Goal: Obtain resource: Download file/media

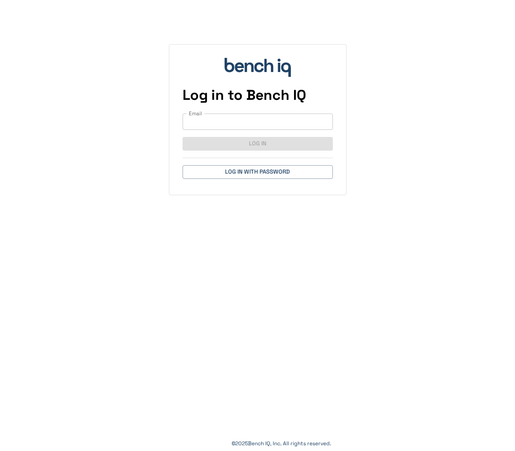
click at [253, 122] on input "Email" at bounding box center [257, 122] width 150 height 16
type input "**********"
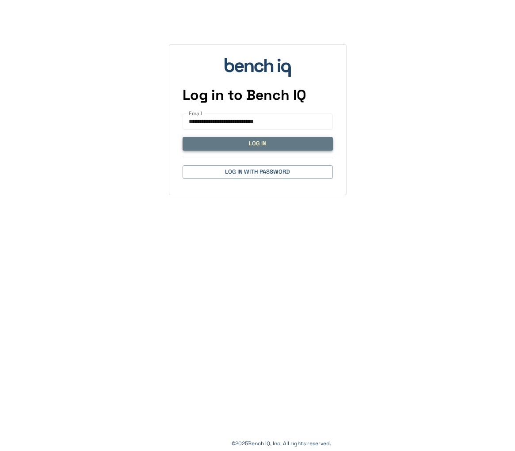
click at [277, 143] on button "Log In" at bounding box center [257, 144] width 150 height 14
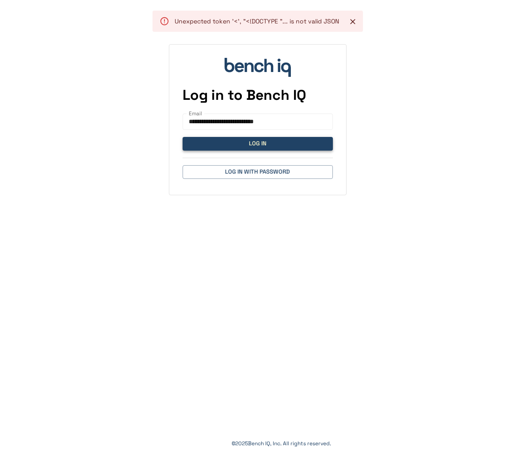
click at [277, 143] on button "Log In" at bounding box center [257, 144] width 150 height 14
click at [251, 148] on button "Log In" at bounding box center [257, 144] width 150 height 14
click at [252, 207] on div "**********" at bounding box center [257, 225] width 515 height 451
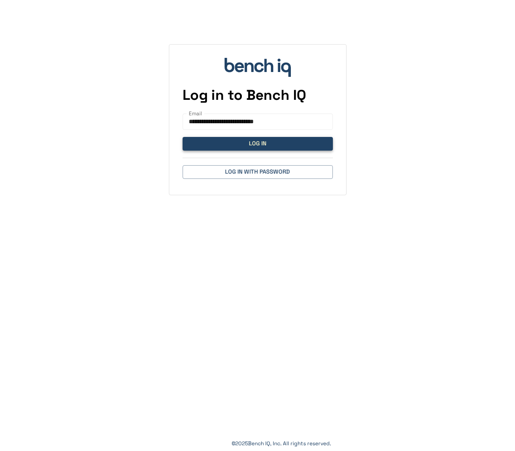
click at [258, 147] on button "Log In" at bounding box center [257, 144] width 150 height 14
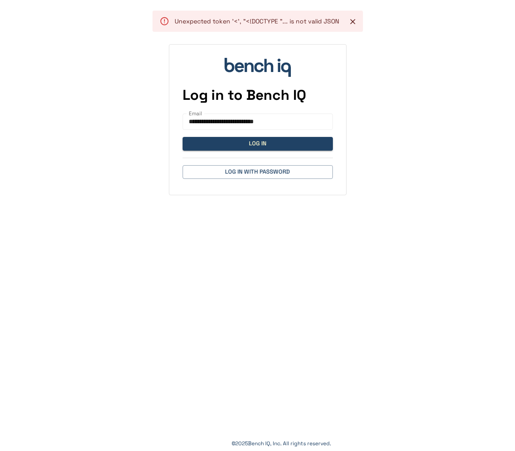
click at [415, 32] on div "**********" at bounding box center [257, 97] width 515 height 195
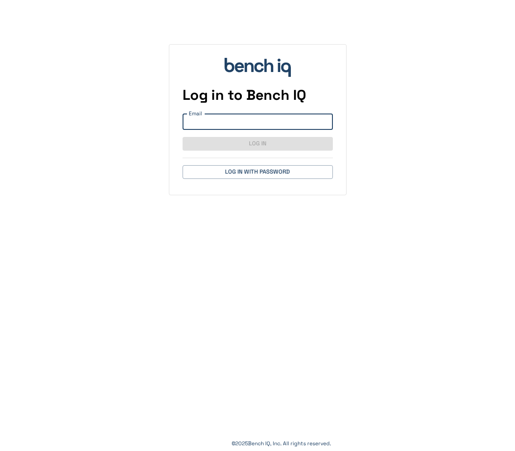
click at [271, 123] on input "Email" at bounding box center [257, 122] width 150 height 16
type input "**********"
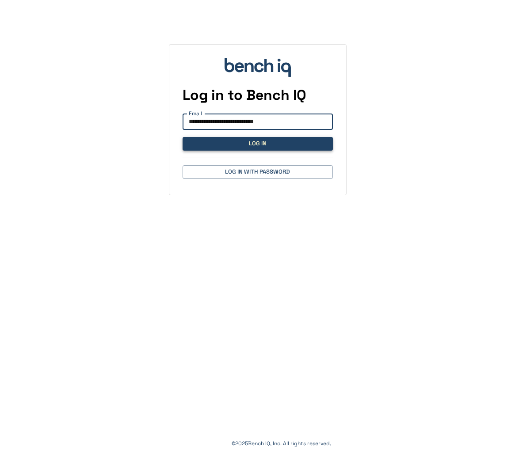
click at [270, 144] on button "Log In" at bounding box center [257, 144] width 150 height 14
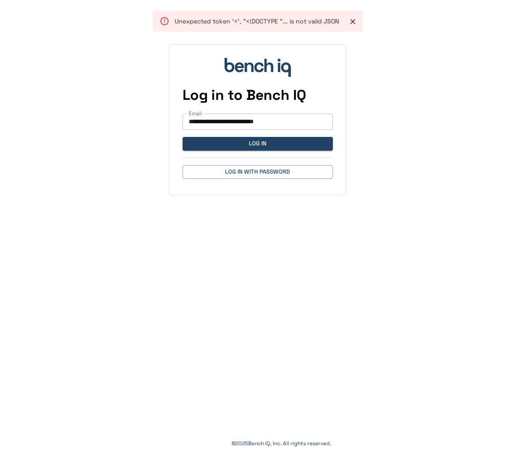
click at [244, 127] on input "**********" at bounding box center [257, 122] width 150 height 16
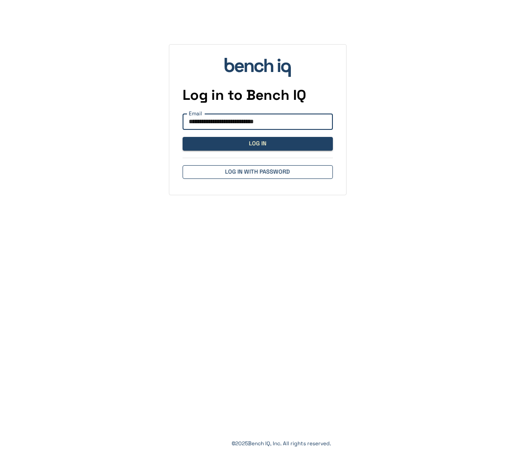
click at [253, 170] on button "Log in with Password" at bounding box center [257, 172] width 150 height 14
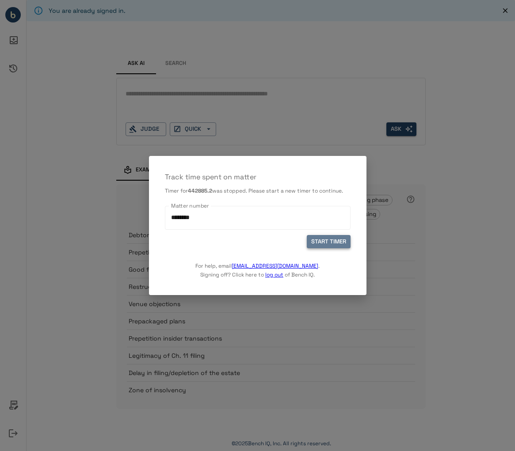
click at [324, 243] on button "START TIMER" at bounding box center [329, 242] width 44 height 14
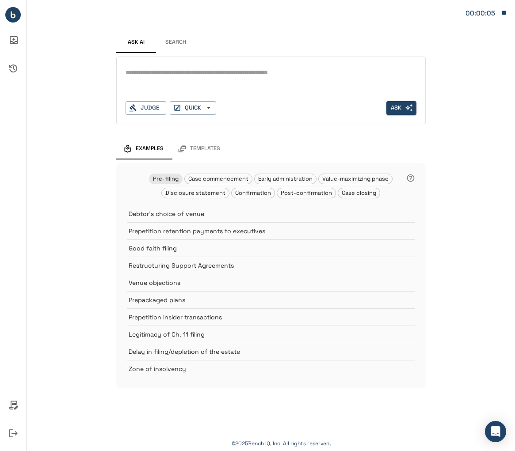
click at [181, 81] on div "*" at bounding box center [270, 80] width 291 height 28
click at [186, 77] on textarea at bounding box center [270, 73] width 291 height 11
click at [176, 42] on button "Search" at bounding box center [176, 42] width 40 height 21
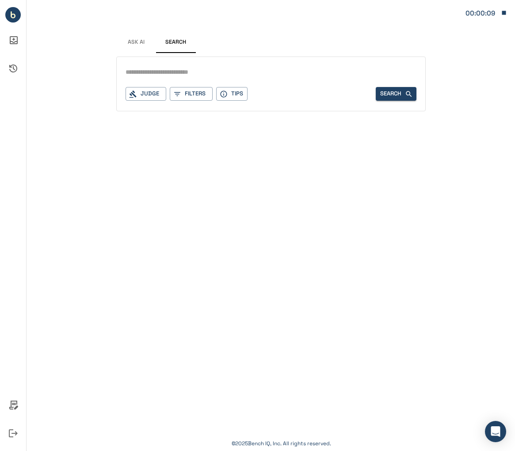
click at [140, 43] on span "Ask AI" at bounding box center [136, 42] width 17 height 7
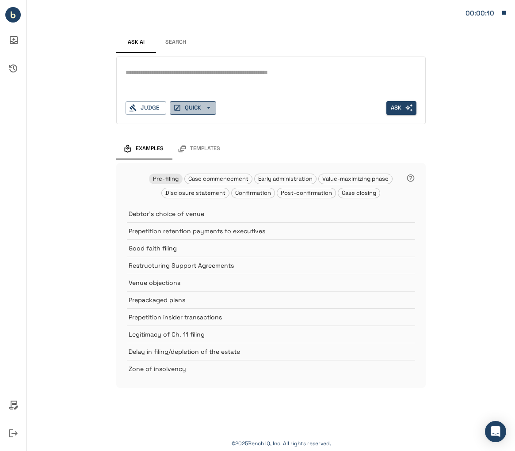
click at [208, 109] on icon "button" at bounding box center [209, 108] width 8 height 8
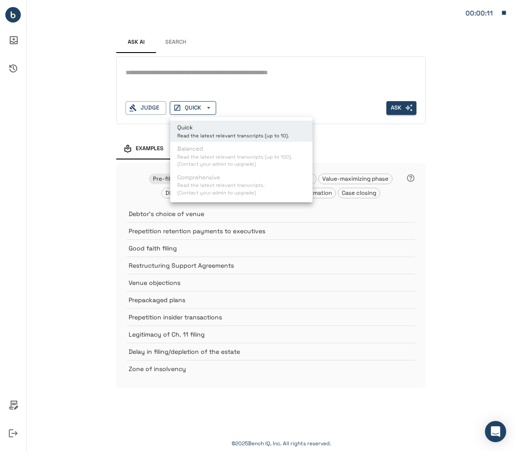
click at [208, 109] on div at bounding box center [257, 225] width 515 height 451
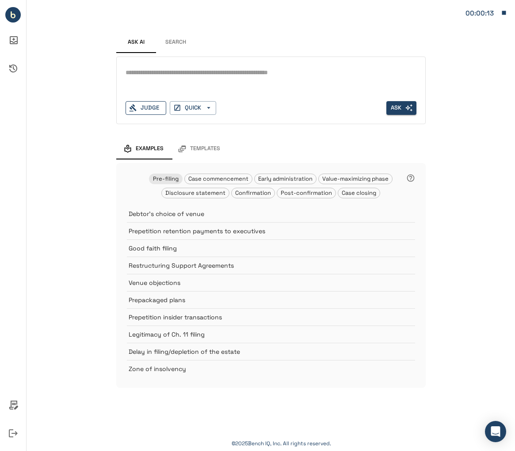
click at [149, 112] on div "Judge" at bounding box center [145, 108] width 41 height 14
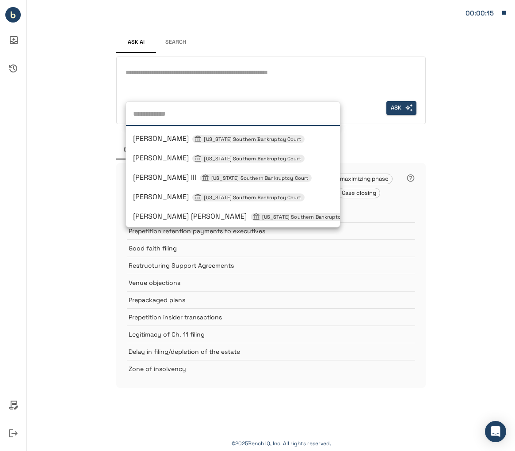
scroll to position [486, 0]
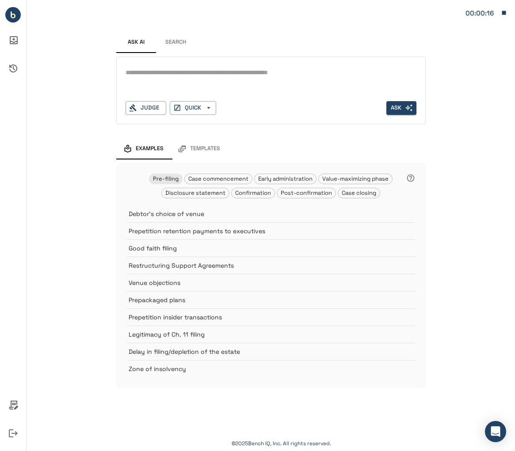
click at [180, 73] on textarea at bounding box center [270, 73] width 291 height 11
click at [381, 76] on textarea "**********" at bounding box center [270, 73] width 291 height 11
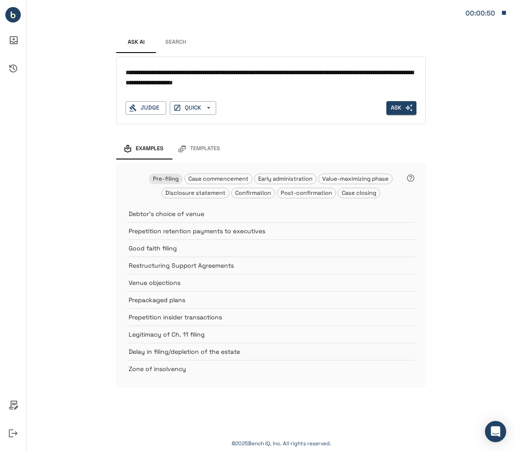
drag, startPoint x: 210, startPoint y: 83, endPoint x: 194, endPoint y: 83, distance: 15.5
click at [194, 83] on textarea "**********" at bounding box center [270, 79] width 291 height 22
click at [240, 83] on textarea "**********" at bounding box center [270, 79] width 291 height 22
type textarea "**********"
click at [393, 111] on button "Ask" at bounding box center [401, 108] width 30 height 14
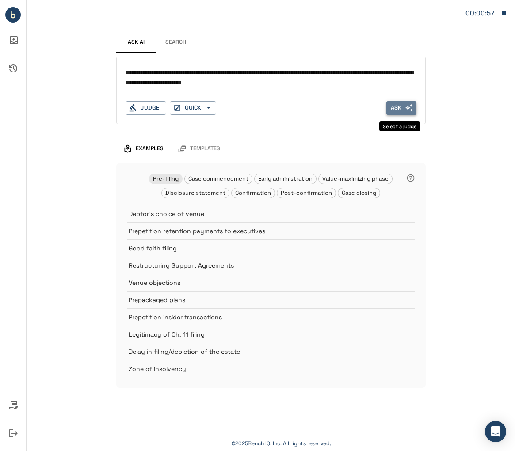
click at [399, 107] on button "Ask" at bounding box center [401, 108] width 30 height 14
drag, startPoint x: 349, startPoint y: 82, endPoint x: 120, endPoint y: 71, distance: 228.6
click at [120, 71] on div "**********" at bounding box center [270, 91] width 309 height 68
click at [189, 151] on div "Templates" at bounding box center [199, 148] width 42 height 9
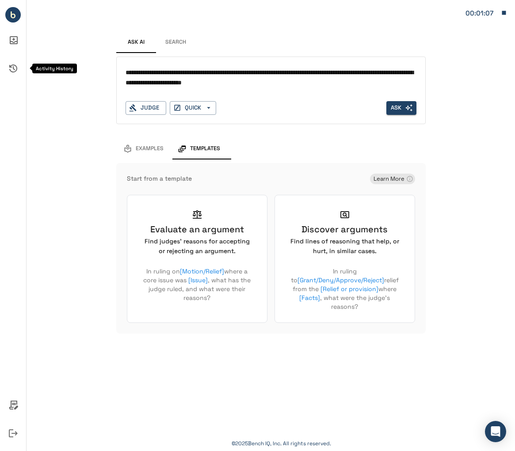
click at [13, 64] on icon "Activity History" at bounding box center [13, 68] width 21 height 21
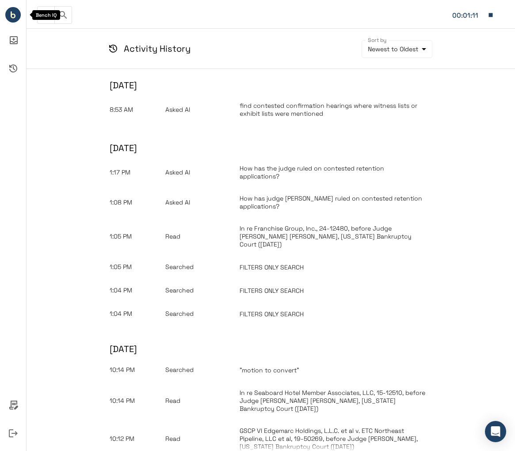
click at [16, 21] on circle "Bench IQ" at bounding box center [12, 14] width 15 height 15
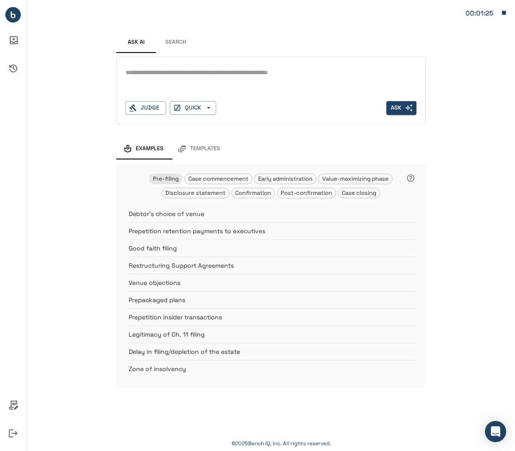
click at [167, 50] on button "Search" at bounding box center [176, 42] width 40 height 21
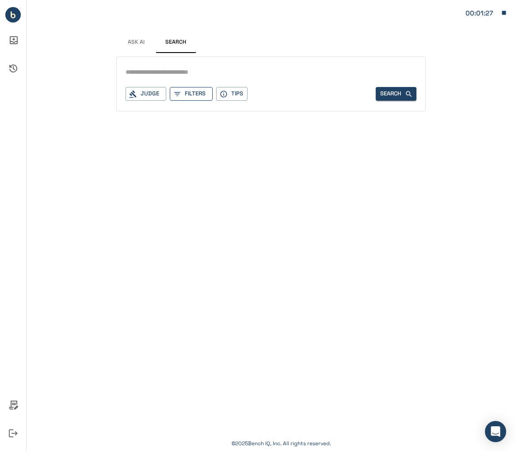
click at [183, 93] on button "Filters" at bounding box center [191, 94] width 43 height 14
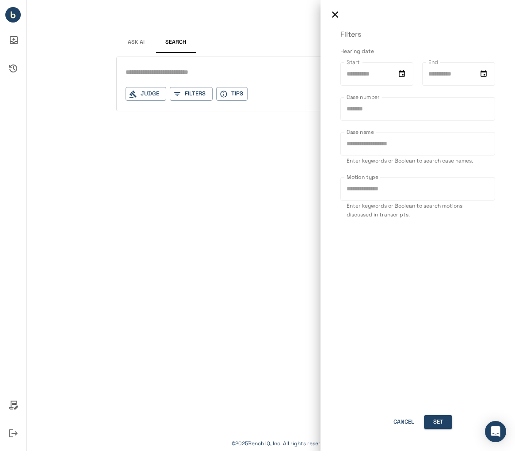
click at [273, 182] on div at bounding box center [257, 225] width 515 height 451
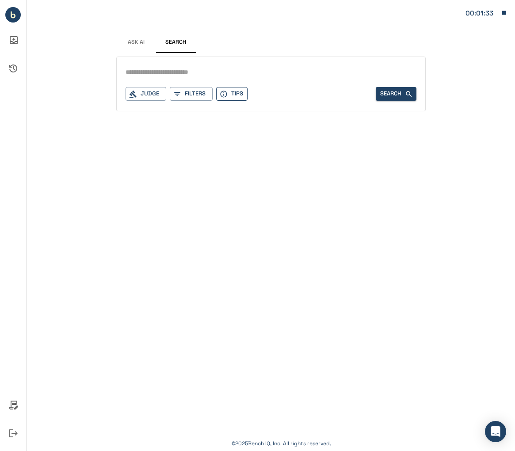
click at [223, 97] on icon "button" at bounding box center [224, 94] width 8 height 8
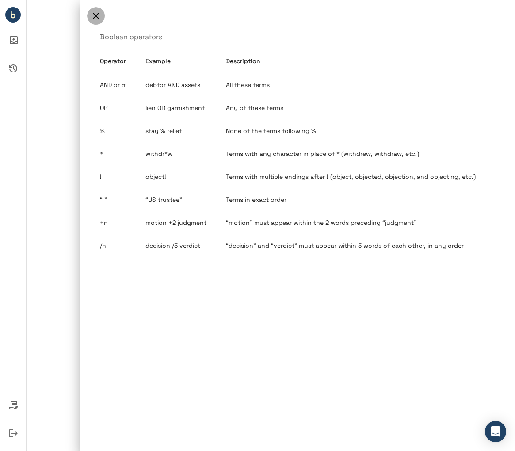
click at [93, 17] on icon "button" at bounding box center [96, 16] width 6 height 6
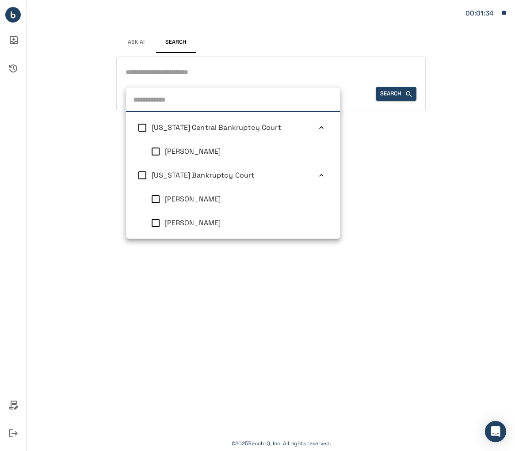
click at [138, 99] on div "Judge California Central Bankruptcy Court Ronald A Clifford III Delaware Bankru…" at bounding box center [145, 94] width 41 height 14
click at [193, 176] on span "Delaware Bankruptcy Court" at bounding box center [203, 174] width 103 height 9
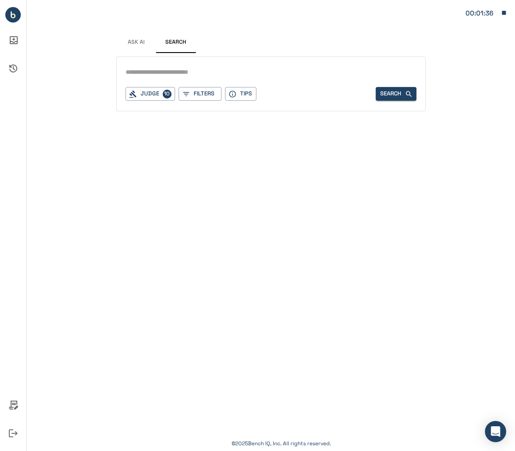
click at [105, 192] on div "You are already signed in. Ask AI Search Judge 10 Filters Tips Search © 2025 Be…" at bounding box center [271, 225] width 488 height 451
click at [185, 71] on input "text" at bounding box center [270, 72] width 291 height 13
click at [182, 74] on input "text" at bounding box center [270, 72] width 291 height 13
type input "**********"
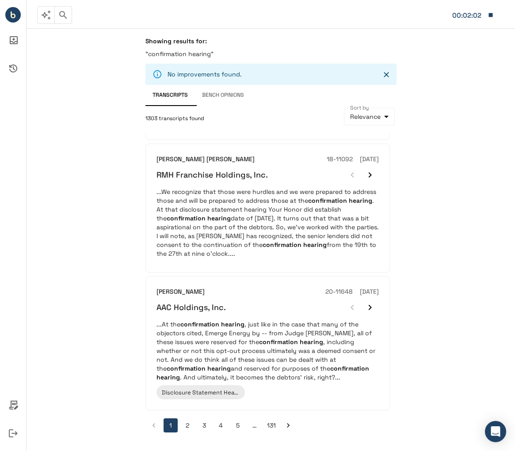
scroll to position [1194, 0]
click at [186, 427] on button "2" at bounding box center [187, 425] width 14 height 14
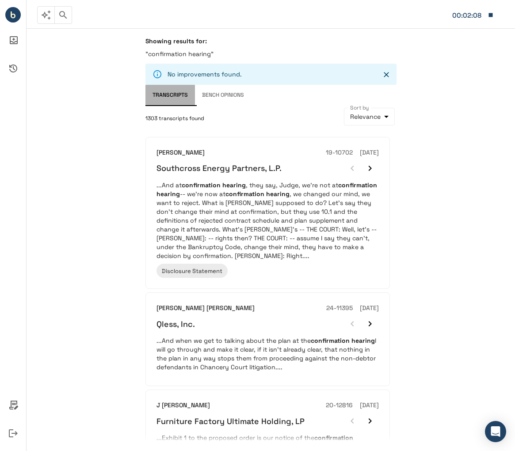
click at [168, 98] on button "Transcripts" at bounding box center [169, 95] width 49 height 21
click at [211, 73] on p "No improvements found." at bounding box center [204, 74] width 74 height 9
click at [383, 76] on icon "Close" at bounding box center [386, 74] width 9 height 9
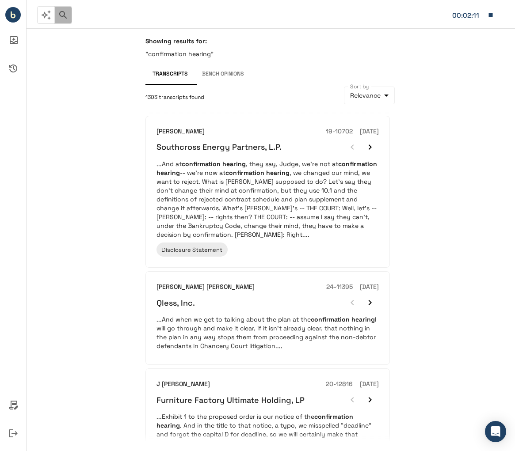
click at [71, 15] on button "button" at bounding box center [63, 15] width 18 height 18
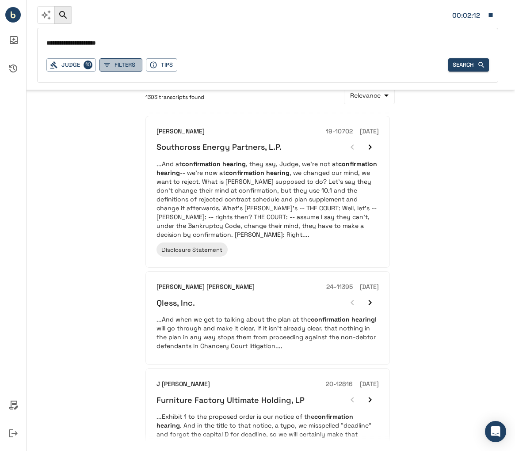
click at [109, 67] on icon "button" at bounding box center [107, 65] width 8 height 8
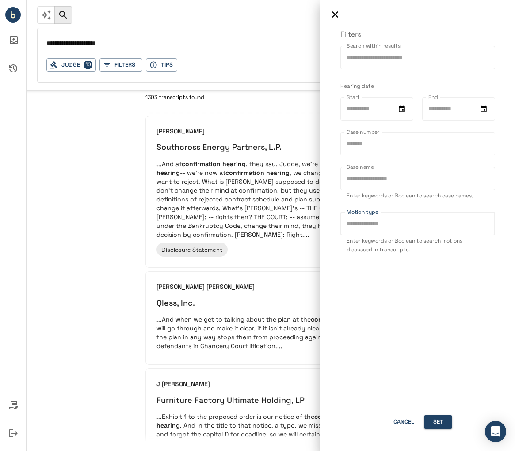
click at [387, 228] on input "Motion type" at bounding box center [417, 223] width 155 height 23
type input "**********"
click at [439, 425] on button "Set" at bounding box center [438, 422] width 28 height 14
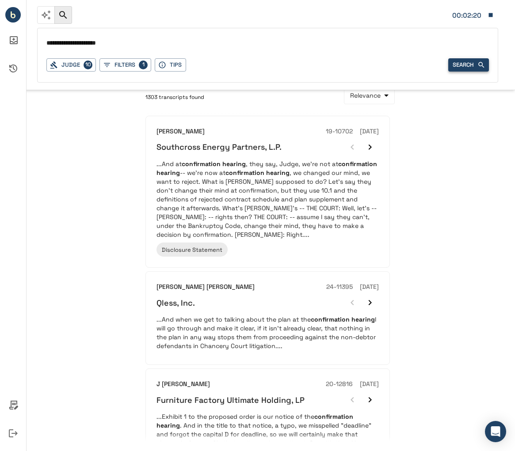
click at [471, 62] on button "Search" at bounding box center [468, 65] width 41 height 14
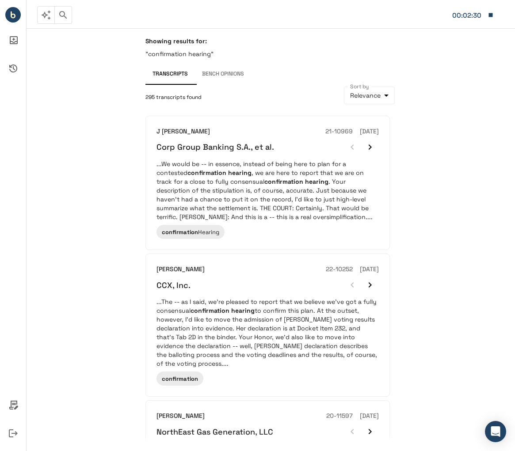
click at [190, 57] on p ""confirmation hearing"" at bounding box center [270, 53] width 251 height 9
click at [61, 19] on icon "button" at bounding box center [63, 15] width 11 height 11
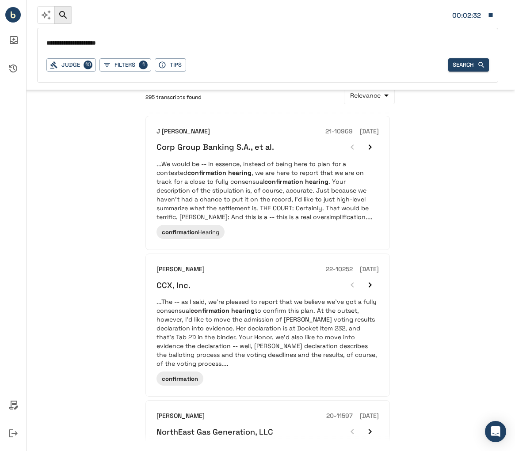
drag, startPoint x: 110, startPoint y: 44, endPoint x: -45, endPoint y: 48, distance: 154.6
click at [0, 48] on html "**********" at bounding box center [257, 225] width 515 height 451
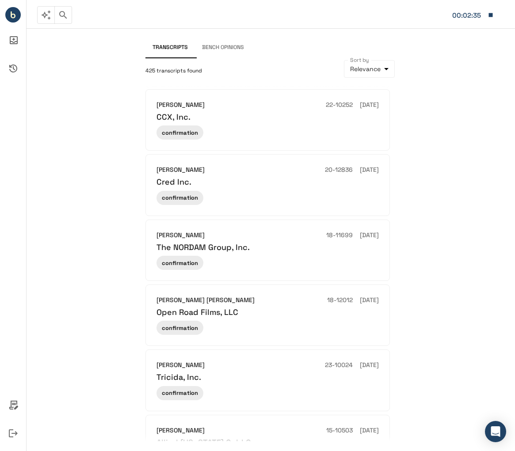
click at [360, 64] on label "Sort by" at bounding box center [359, 60] width 19 height 8
click at [359, 68] on body "00:02:36 Judge 10 Filters 1 Tips Search * Judge QUICK Ask You are already signe…" at bounding box center [257, 225] width 515 height 451
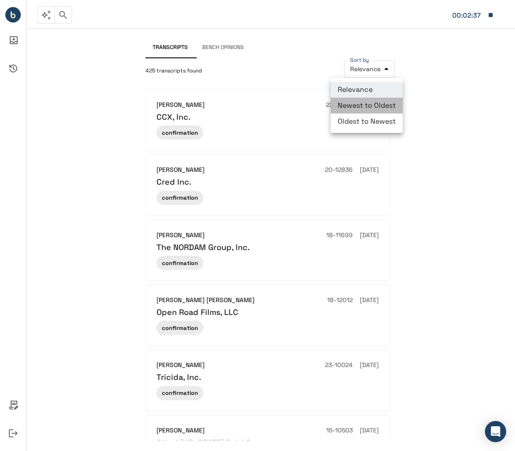
click at [364, 108] on li "Newest to Oldest" at bounding box center [366, 106] width 72 height 16
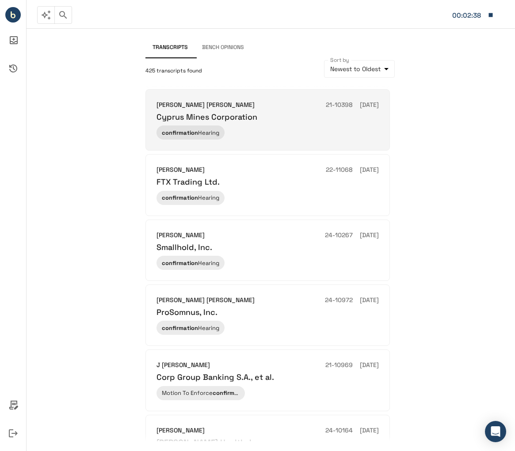
click at [274, 132] on div "confirmation Hearing" at bounding box center [267, 132] width 222 height 14
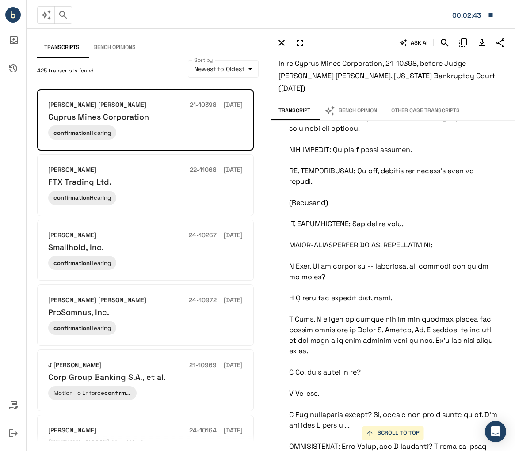
scroll to position [265, 0]
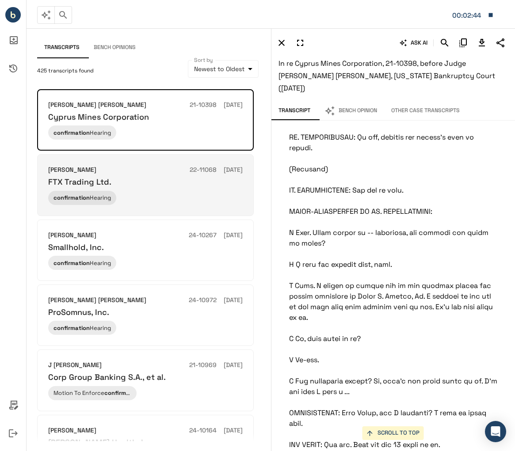
click at [166, 189] on div "John T Dorsey 22-11068 10/07/2024 FTX Trading Ltd. confirmation Hearing confirm…" at bounding box center [145, 184] width 194 height 39
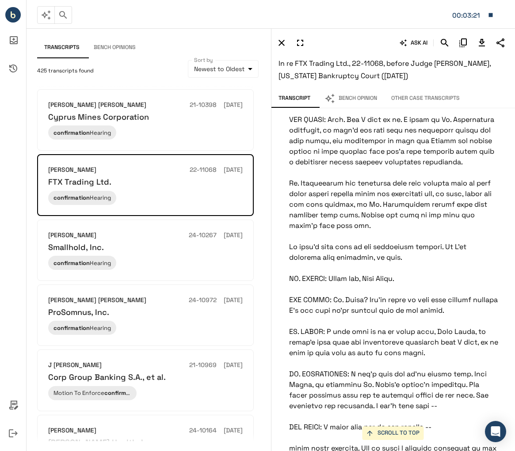
scroll to position [50929, 0]
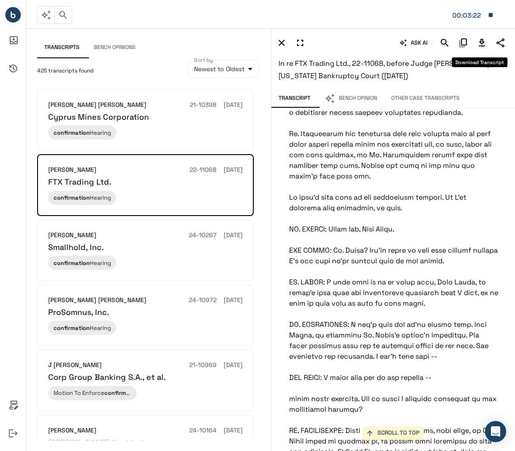
click at [477, 43] on icon "Download Transcript" at bounding box center [481, 43] width 11 height 11
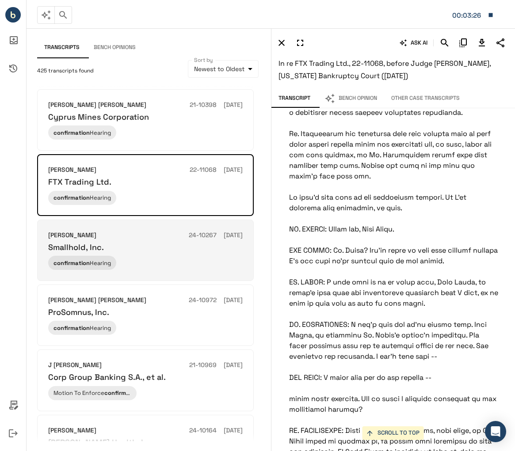
click at [167, 240] on div "Craig T Goldblatt 24-10267 08/22/2024" at bounding box center [145, 236] width 194 height 10
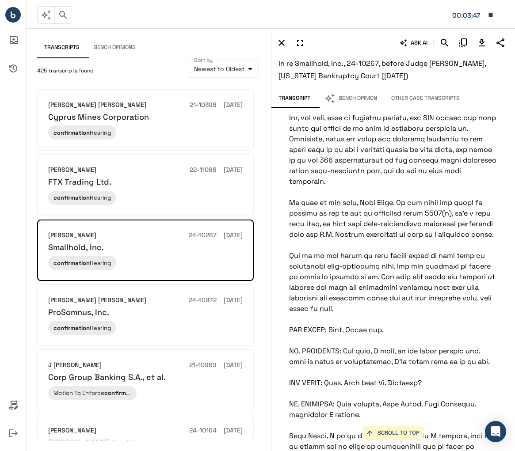
scroll to position [3843, 0]
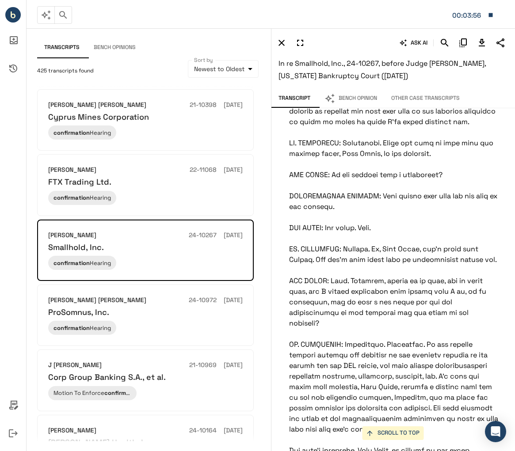
scroll to position [5919, 0]
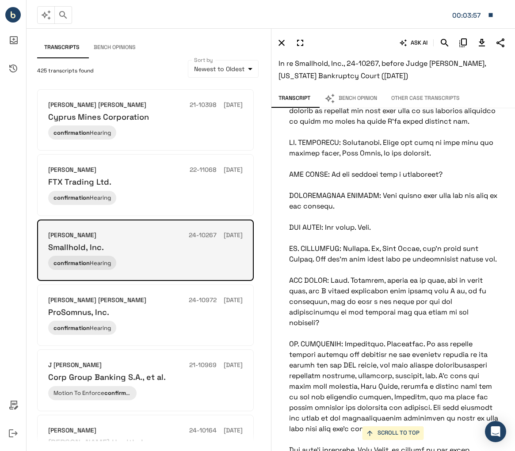
click at [237, 243] on div "Craig T Goldblatt 24-10267 08/22/2024 Smallhold, Inc." at bounding box center [145, 242] width 194 height 22
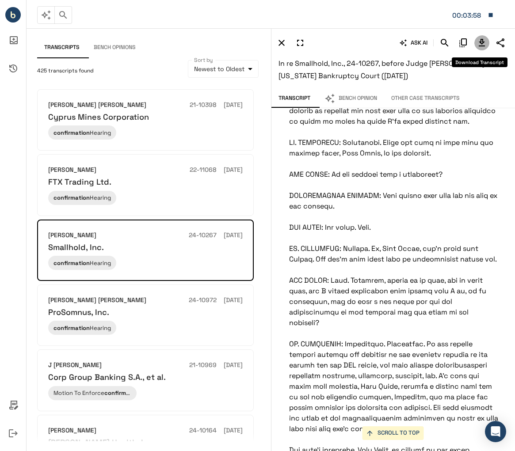
click at [481, 42] on icon "Download Transcript" at bounding box center [481, 43] width 6 height 8
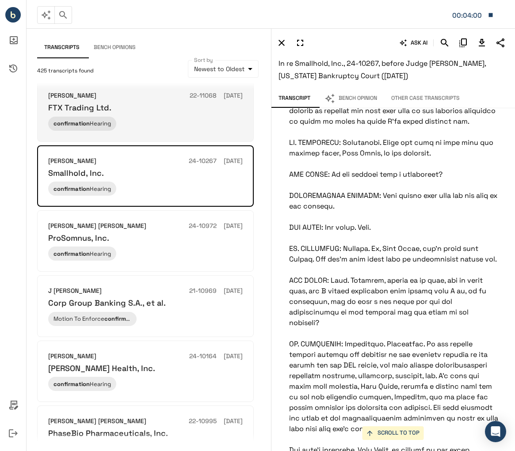
scroll to position [177, 0]
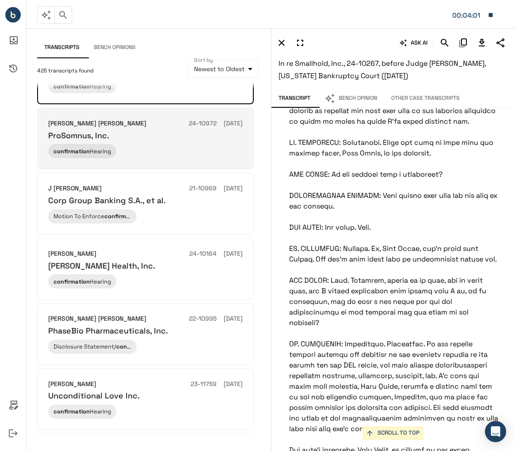
click at [202, 158] on div "confirmation Hearing" at bounding box center [145, 151] width 194 height 14
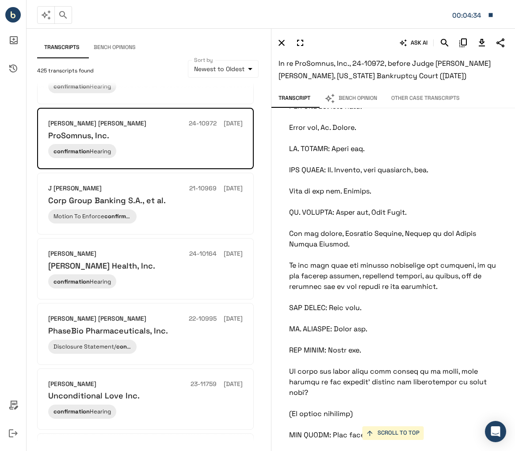
scroll to position [5256, 0]
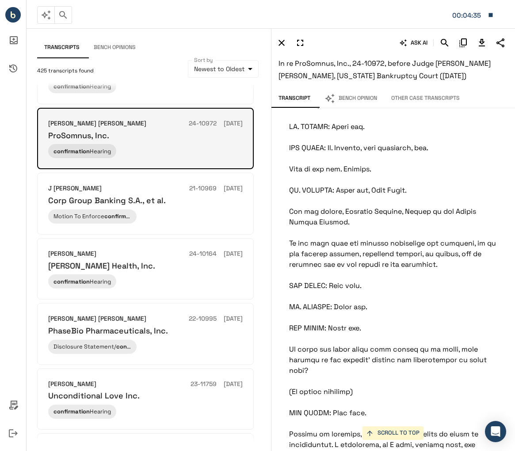
click at [224, 134] on div "ProSomnus, Inc." at bounding box center [145, 135] width 194 height 10
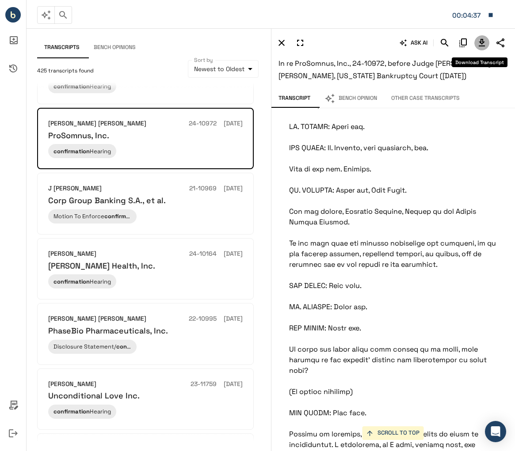
click at [484, 42] on icon "Download Transcript" at bounding box center [481, 43] width 11 height 11
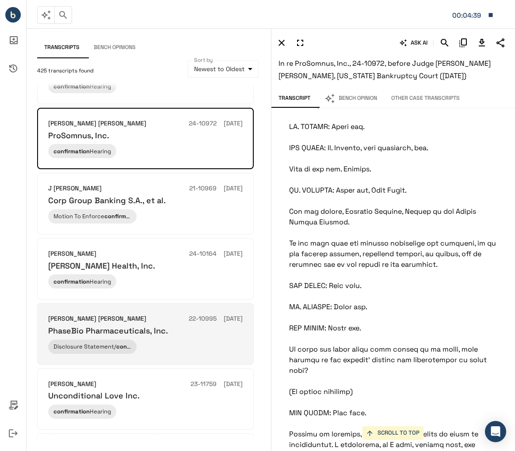
click at [182, 336] on div "PhaseBio Pharmaceuticals, Inc." at bounding box center [145, 331] width 194 height 10
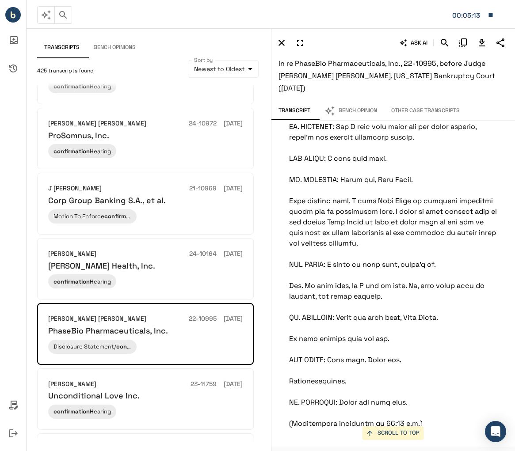
scroll to position [3835, 0]
click at [481, 46] on icon "Download Transcript" at bounding box center [481, 43] width 11 height 11
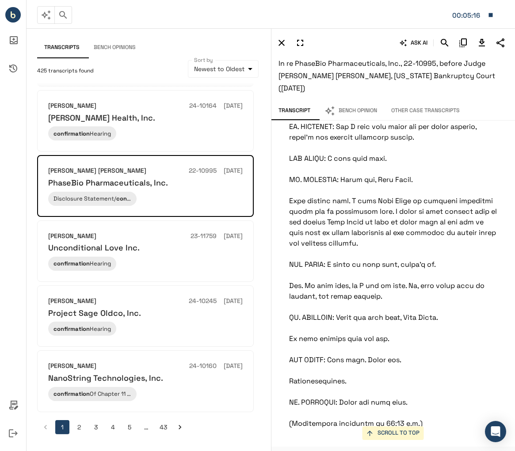
scroll to position [333, 0]
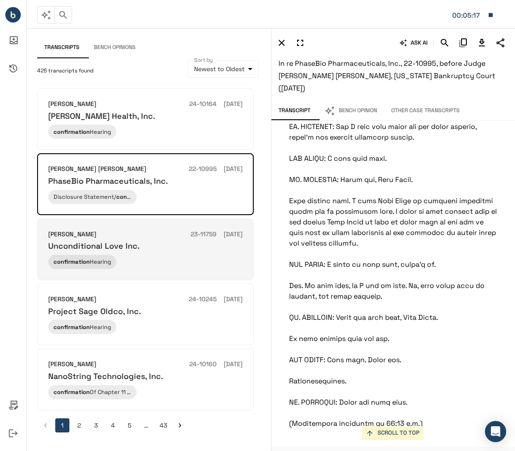
click at [181, 248] on div "Unconditional Love Inc." at bounding box center [145, 246] width 194 height 10
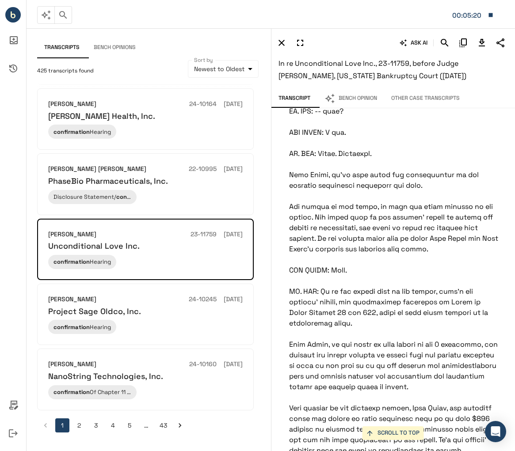
scroll to position [177, 0]
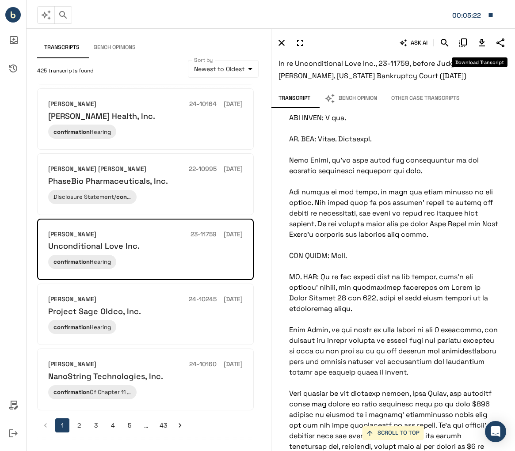
click at [483, 44] on icon "Download Transcript" at bounding box center [481, 43] width 11 height 11
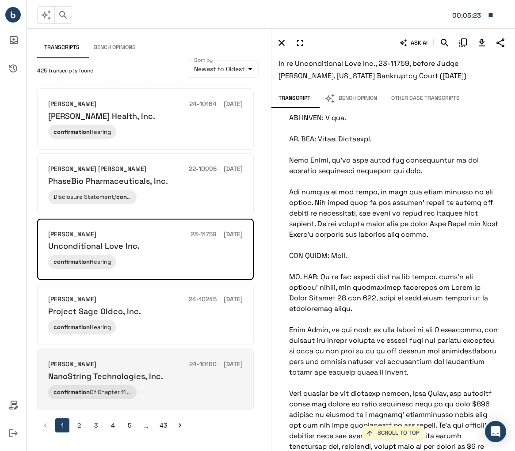
click at [197, 383] on div "Craig T Goldblatt 24-10160 06/18/2024 NanoString Technologies, Inc. confirmatio…" at bounding box center [145, 379] width 194 height 39
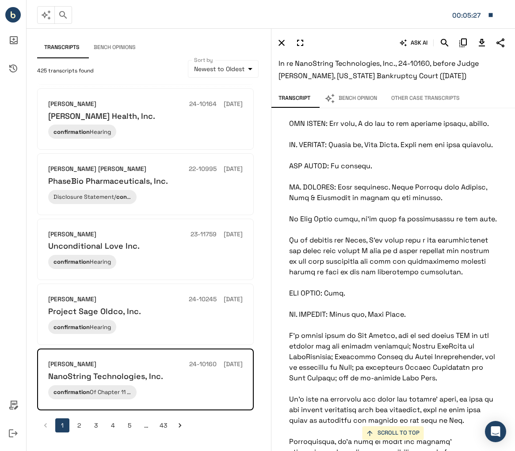
scroll to position [133, 0]
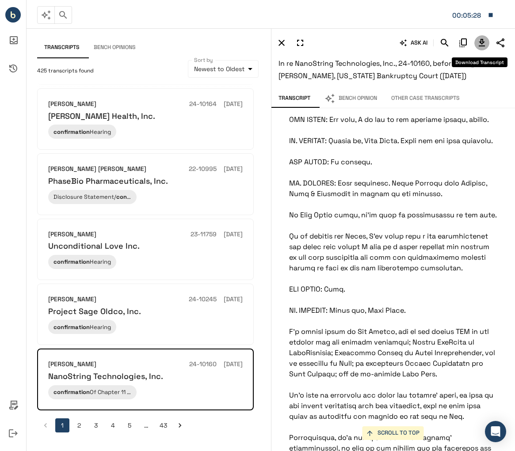
click at [481, 46] on icon "Download Transcript" at bounding box center [481, 43] width 11 height 11
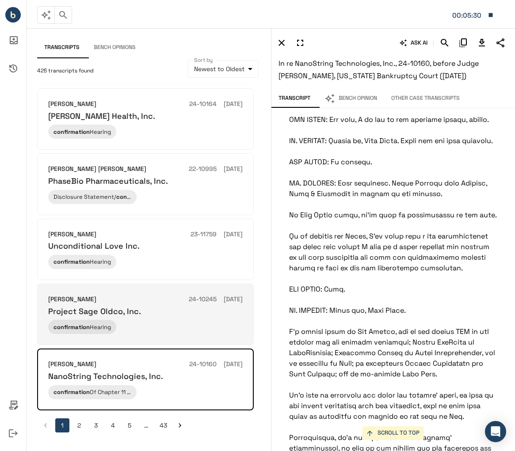
click at [177, 317] on div "John T Dorsey 24-10245 06/18/2024 Project Sage Oldco, Inc. confirmation Hearing…" at bounding box center [145, 314] width 194 height 39
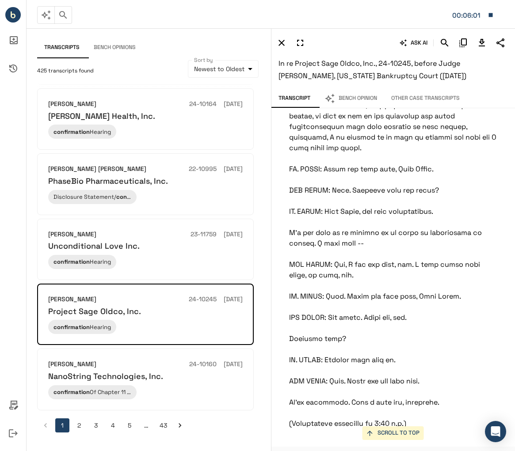
scroll to position [4430, 0]
click at [477, 45] on icon "Download Transcript" at bounding box center [481, 43] width 11 height 11
click at [81, 425] on button "2" at bounding box center [79, 425] width 14 height 14
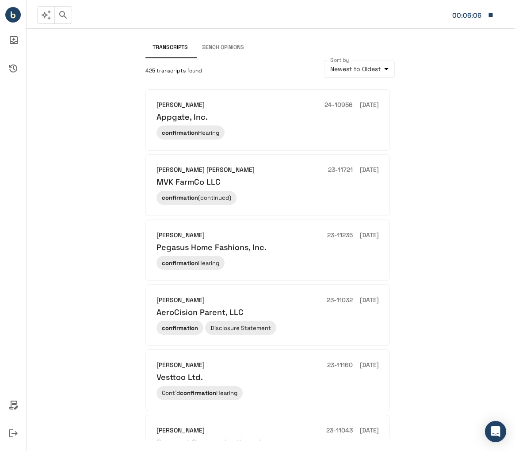
click at [110, 151] on div "**********" at bounding box center [271, 239] width 488 height 423
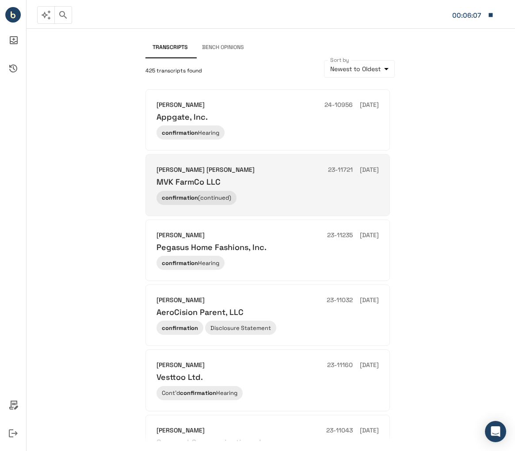
click at [294, 184] on div "MVK FarmCo LLC" at bounding box center [267, 182] width 222 height 10
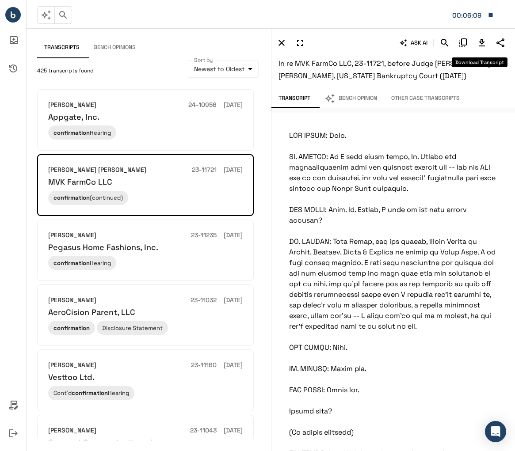
click at [476, 45] on icon "Download Transcript" at bounding box center [481, 43] width 11 height 11
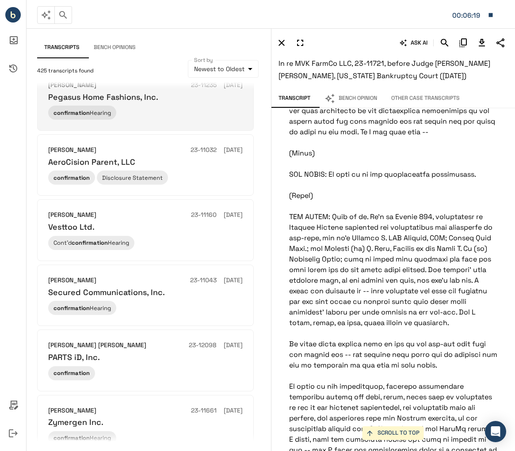
scroll to position [221, 0]
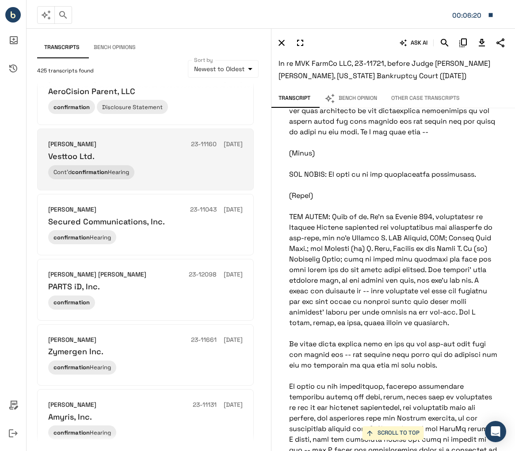
click at [167, 176] on div "Cont'd confirmation Hearing" at bounding box center [145, 172] width 194 height 14
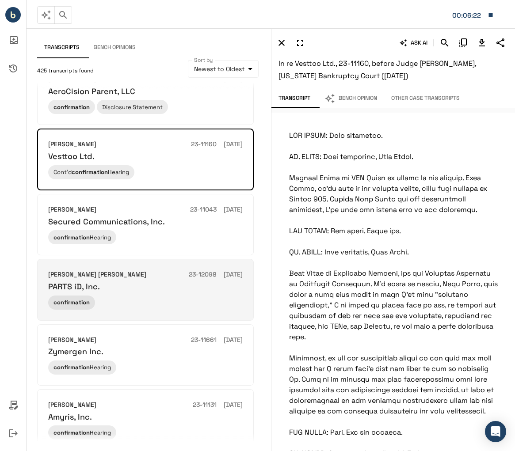
click at [164, 280] on div "Laurie Selber Silverstein 23-12098 02/09/2024" at bounding box center [145, 275] width 194 height 10
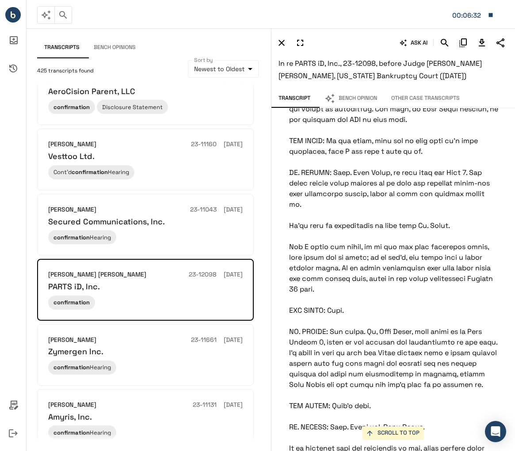
scroll to position [442, 0]
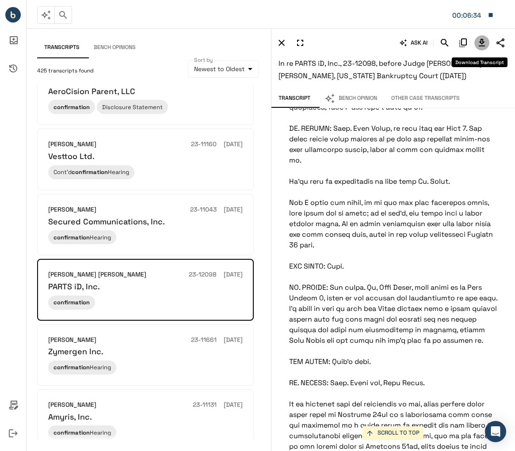
click at [478, 46] on icon "Download Transcript" at bounding box center [481, 43] width 11 height 11
